Goal: Transaction & Acquisition: Subscribe to service/newsletter

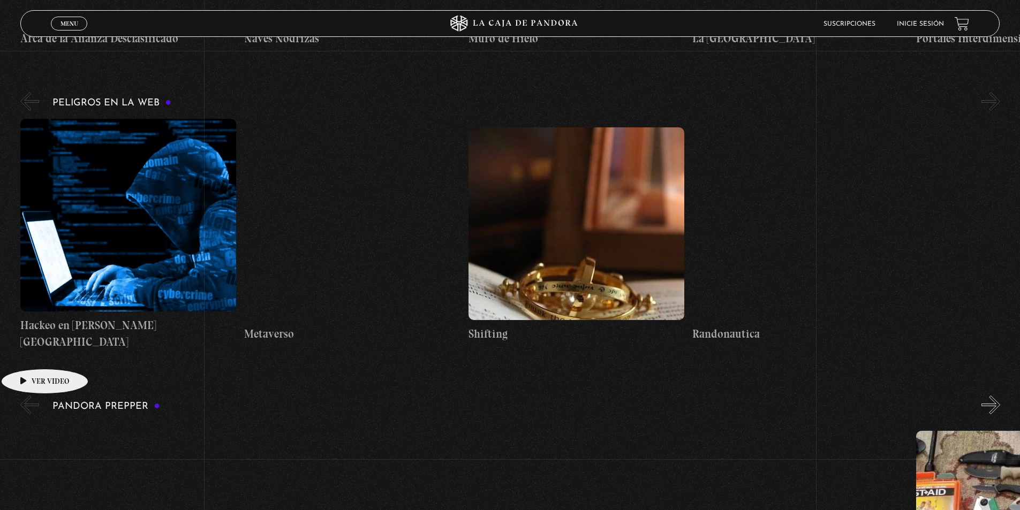
scroll to position [1875, 0]
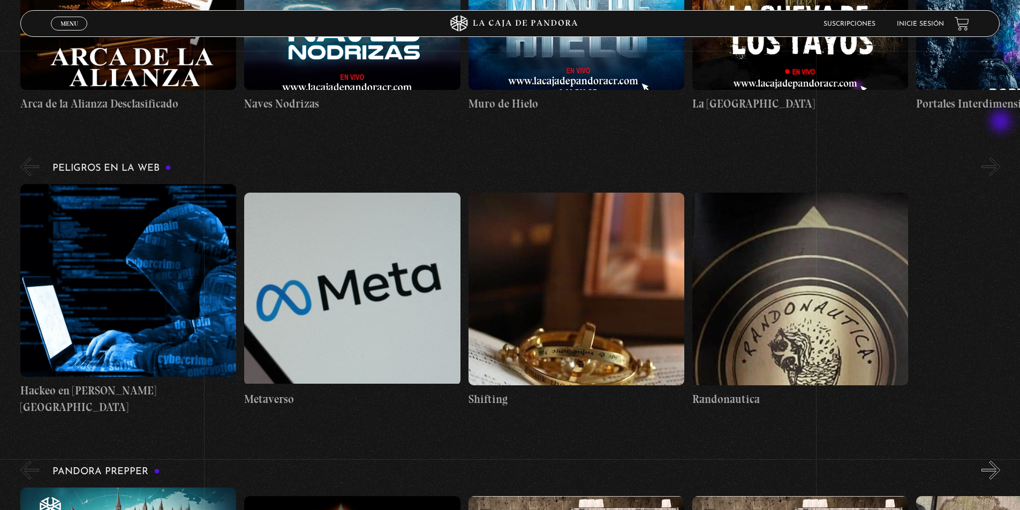
click at [1001, 157] on button "»" at bounding box center [991, 166] width 19 height 19
click at [995, 157] on button "»" at bounding box center [991, 166] width 19 height 19
click at [1000, 157] on button "»" at bounding box center [991, 166] width 19 height 19
click at [1001, 461] on button "»" at bounding box center [991, 470] width 19 height 19
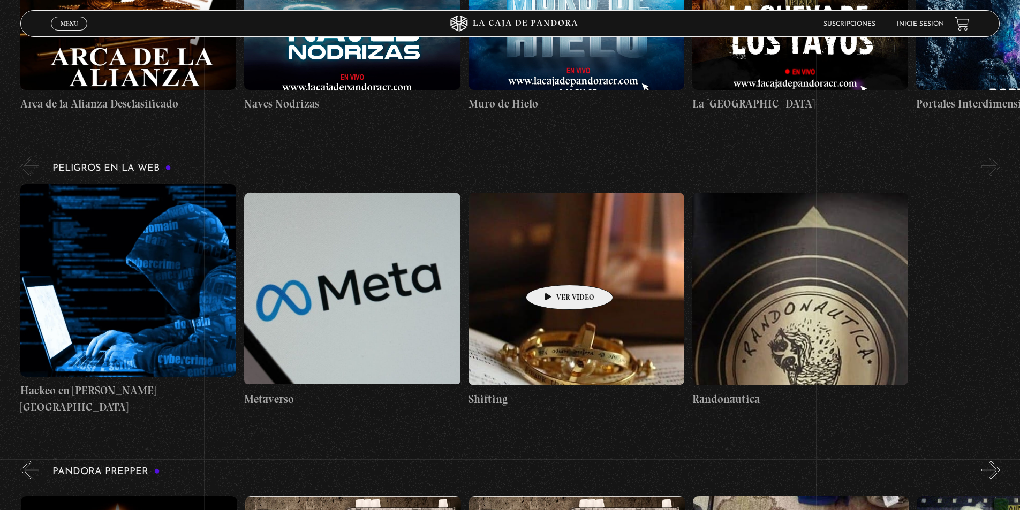
scroll to position [0, 224]
drag, startPoint x: 988, startPoint y: 227, endPoint x: 833, endPoint y: 246, distance: 155.4
click at [833, 246] on div "Hackeo en [PERSON_NAME][GEOGRAPHIC_DATA] Metaverso Shifting Randonautica" at bounding box center [520, 300] width 1000 height 232
drag, startPoint x: 836, startPoint y: 246, endPoint x: 604, endPoint y: 286, distance: 234.8
click at [604, 286] on div "Hackeo en [PERSON_NAME][GEOGRAPHIC_DATA] Metaverso Shifting Randonautica" at bounding box center [468, 300] width 896 height 232
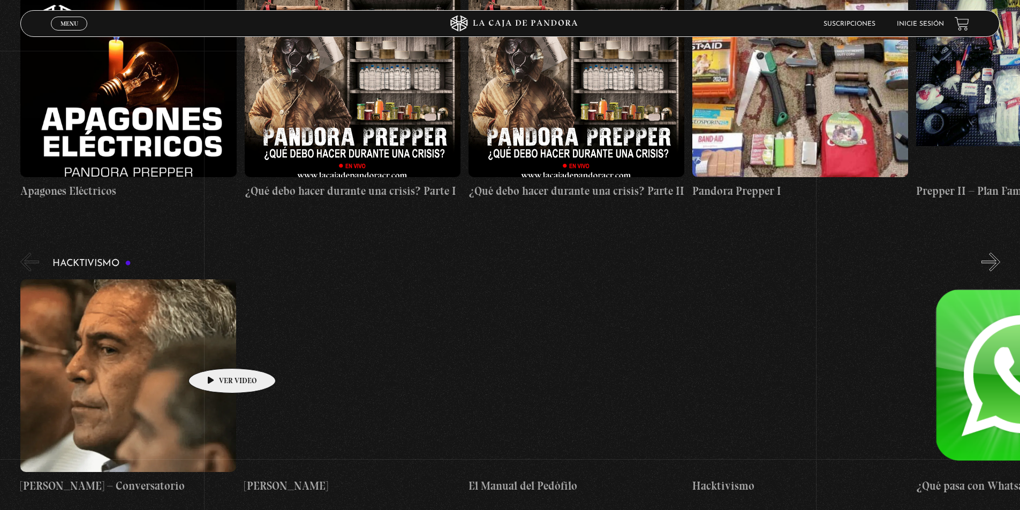
scroll to position [2410, 0]
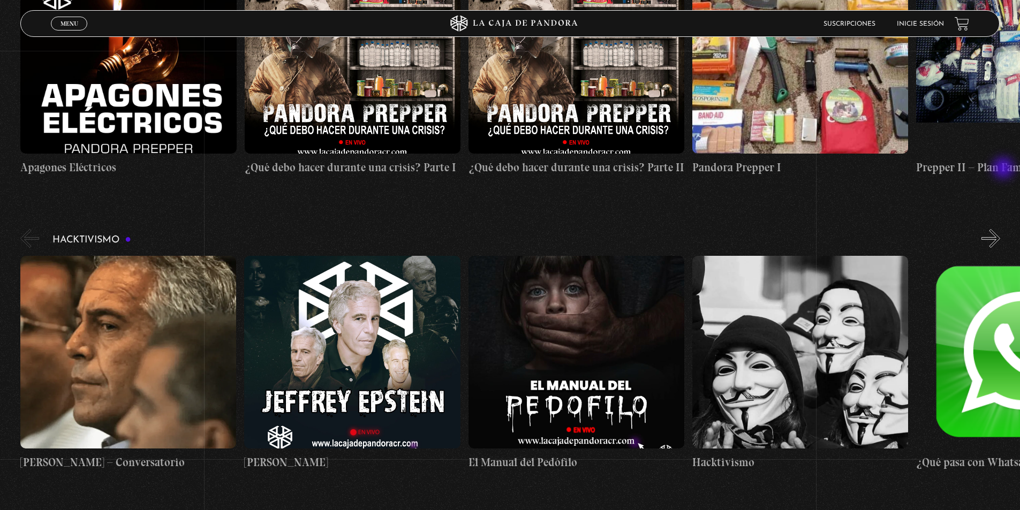
click at [1001, 229] on button "»" at bounding box center [991, 238] width 19 height 19
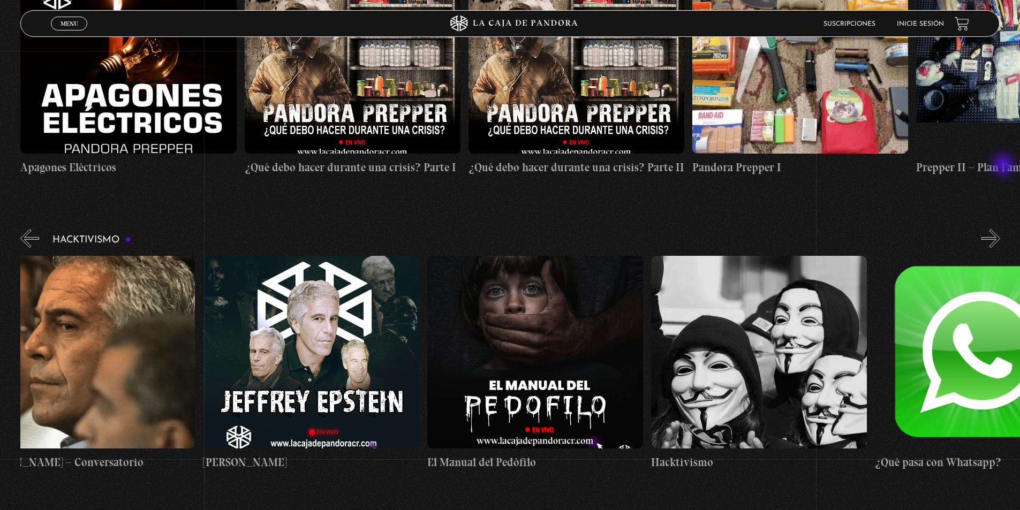
scroll to position [0, 112]
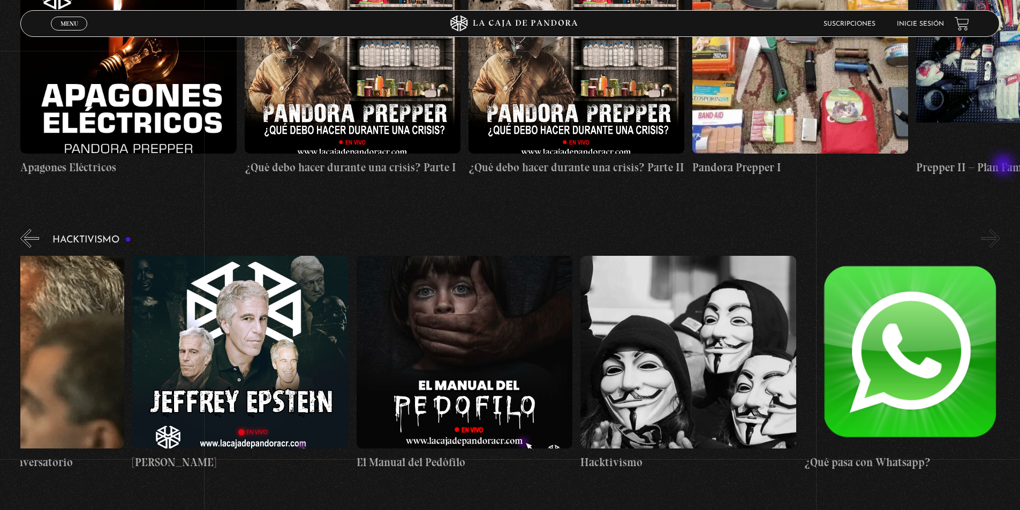
click at [1001, 229] on button "»" at bounding box center [991, 238] width 19 height 19
click at [483, 275] on figure at bounding box center [465, 352] width 216 height 193
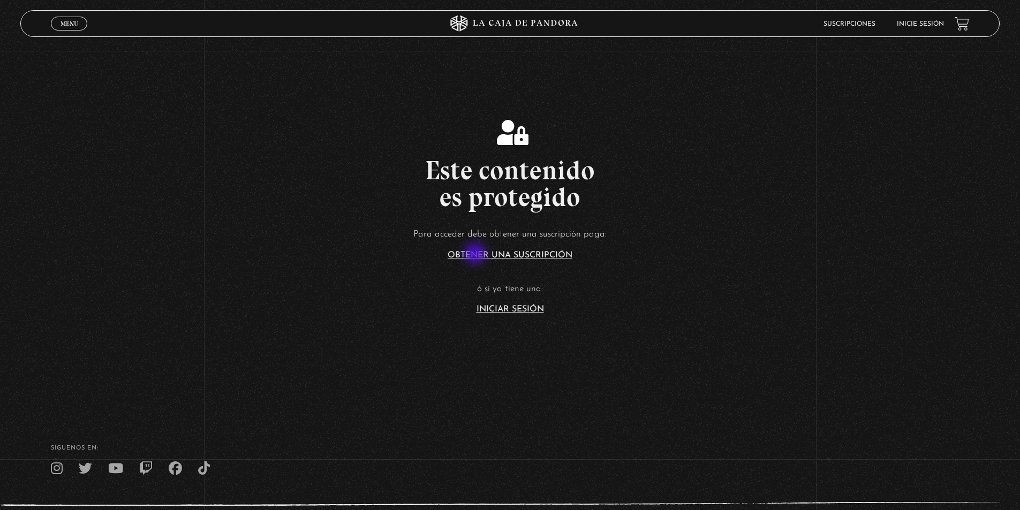
click at [477, 255] on link "Obtener una suscripción" at bounding box center [510, 255] width 125 height 9
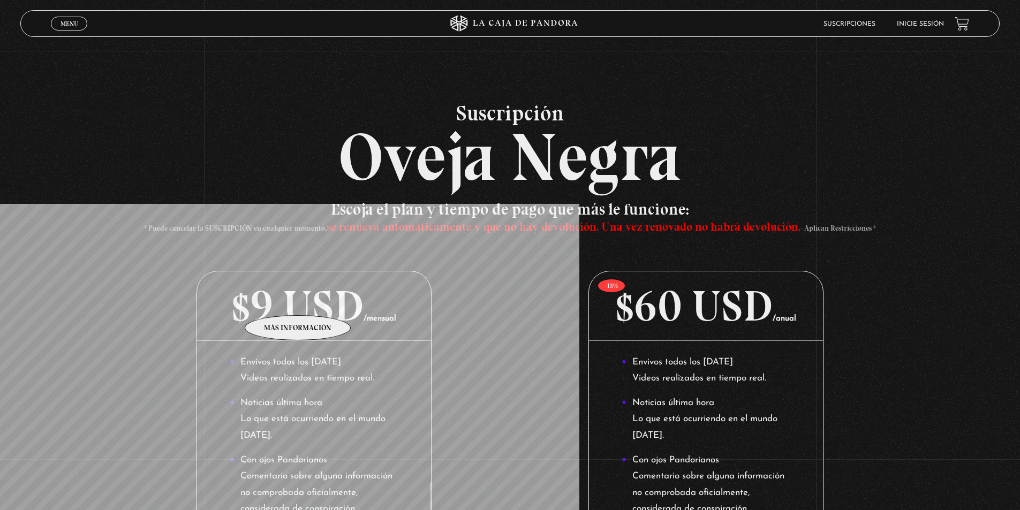
click at [298, 299] on p "$9 USD /mensual" at bounding box center [314, 307] width 234 height 70
